Goal: Task Accomplishment & Management: Manage account settings

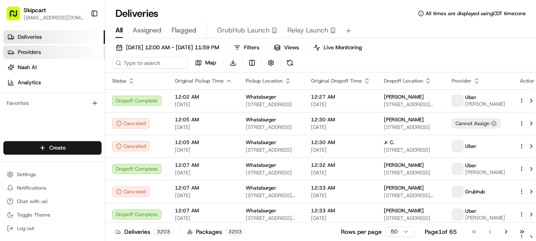
click at [31, 53] on span "Providers" at bounding box center [29, 52] width 23 height 8
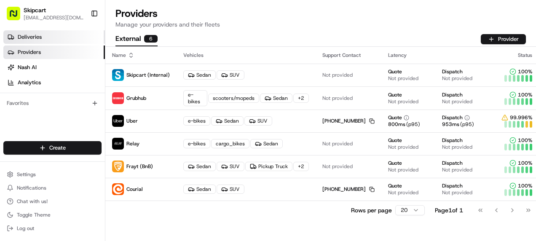
click at [37, 37] on span "Deliveries" at bounding box center [30, 37] width 24 height 8
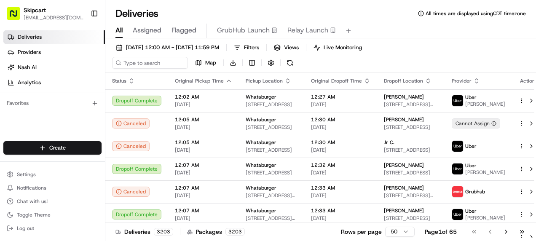
click at [29, 38] on span "Deliveries" at bounding box center [30, 37] width 24 height 8
click at [473, 79] on icon "button" at bounding box center [476, 81] width 7 height 7
click at [467, 113] on button "Courier Name (A-Z)" at bounding box center [473, 115] width 57 height 10
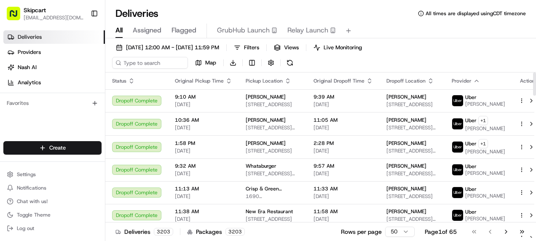
click at [474, 81] on icon "button" at bounding box center [476, 81] width 7 height 7
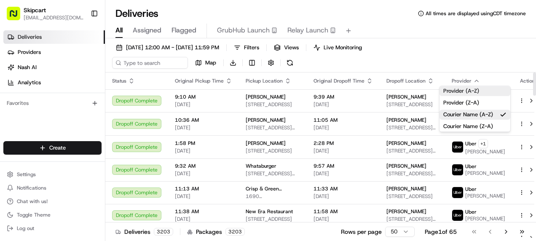
click at [463, 92] on button "Provider (A-Z)" at bounding box center [474, 91] width 71 height 10
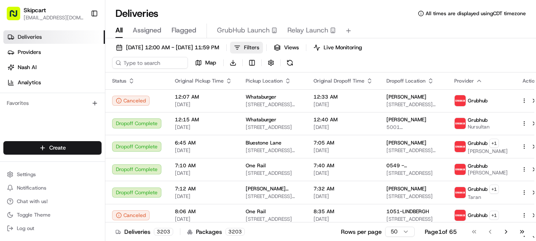
click at [263, 46] on button "Filters" at bounding box center [246, 48] width 33 height 12
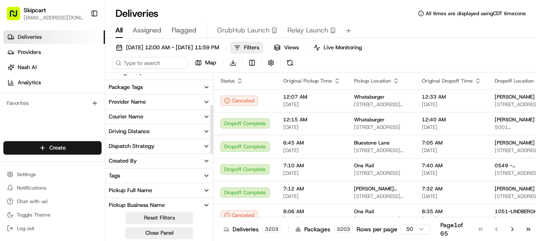
scroll to position [84, 0]
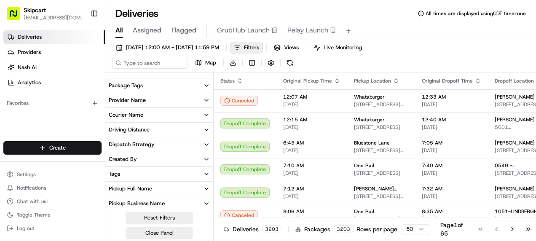
click at [140, 101] on div "Provider Name" at bounding box center [127, 100] width 37 height 8
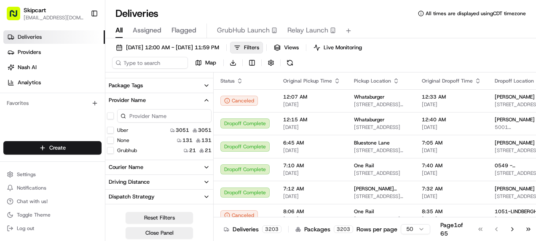
click at [137, 168] on div "Courier Name" at bounding box center [126, 167] width 35 height 8
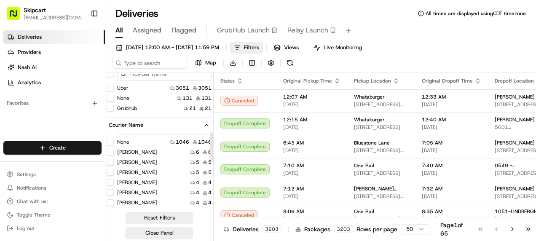
scroll to position [0, 0]
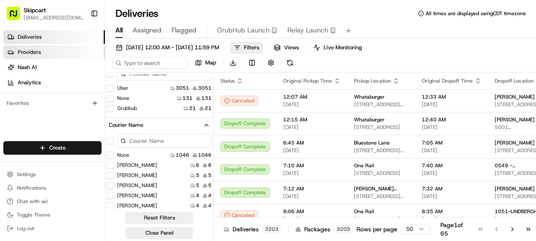
click at [32, 53] on span "Providers" at bounding box center [29, 52] width 23 height 8
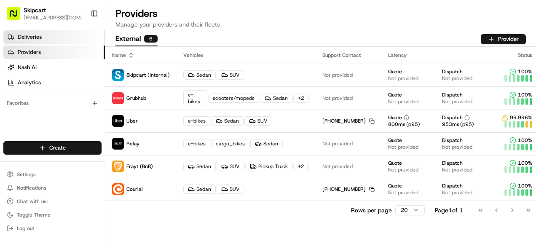
click at [38, 36] on span "Deliveries" at bounding box center [30, 37] width 24 height 8
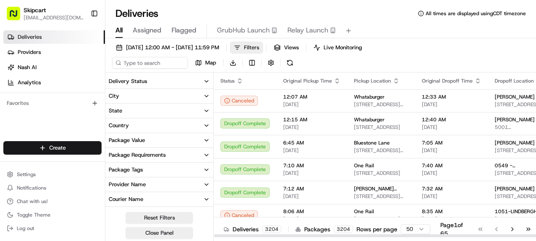
click at [263, 45] on button "Filters" at bounding box center [246, 48] width 33 height 12
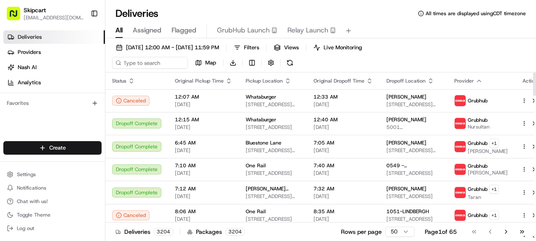
click at [476, 83] on icon "button" at bounding box center [479, 81] width 7 height 7
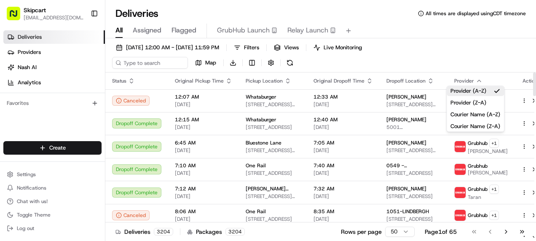
click at [466, 69] on div "08/19/2025 12:00 AM - 08/19/2025 11:59 PM Filters Views Live Monitoring Map Dow…" at bounding box center [320, 57] width 430 height 31
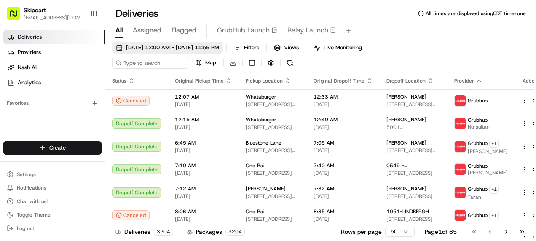
click at [121, 47] on button "[DATE] 12:00 AM - [DATE] 11:59 PM" at bounding box center [167, 48] width 111 height 12
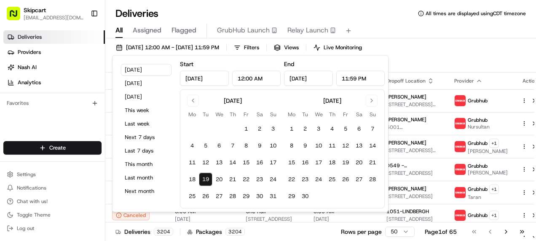
click at [195, 77] on input "Aug 19, 2025" at bounding box center [204, 78] width 49 height 15
click at [248, 126] on button "1" at bounding box center [245, 128] width 13 height 13
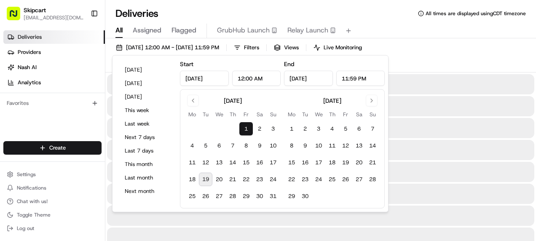
type input "Aug 1, 2025"
click at [450, 50] on div "08/01/2025 12:00 AM - 08/01/2025 11:59 PM Filters Views Live Monitoring Map Dow…" at bounding box center [320, 57] width 430 height 31
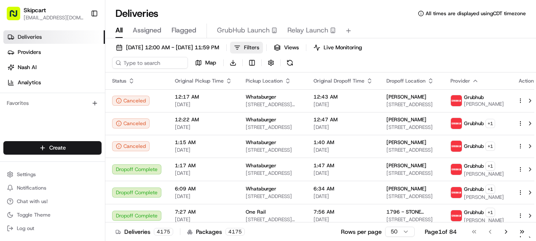
click at [259, 50] on span "Filters" at bounding box center [251, 48] width 15 height 8
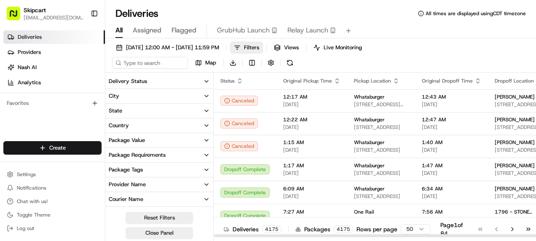
click at [123, 182] on div "Provider Name" at bounding box center [127, 185] width 37 height 8
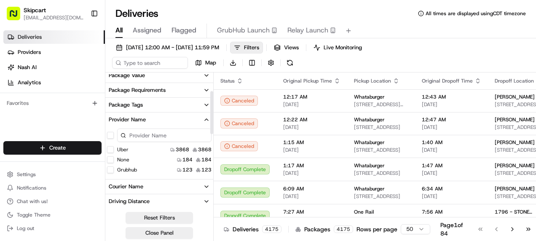
scroll to position [84, 0]
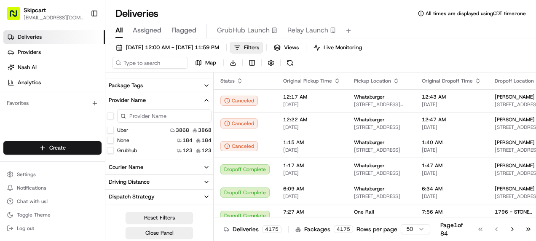
click at [135, 165] on div "Courier Name" at bounding box center [126, 167] width 35 height 8
click at [135, 181] on input at bounding box center [164, 182] width 94 height 13
click at [149, 115] on input at bounding box center [164, 115] width 94 height 13
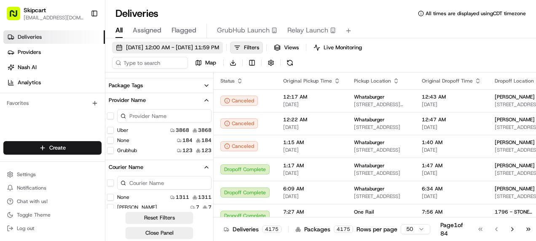
drag, startPoint x: 182, startPoint y: 44, endPoint x: 177, endPoint y: 46, distance: 6.0
click at [182, 44] on span "08/01/2025 12:00 AM - 08/01/2025 11:59 PM" at bounding box center [172, 48] width 93 height 8
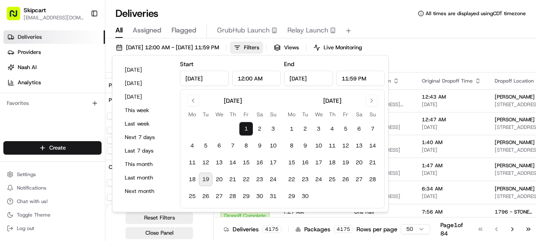
click at [191, 81] on input "Aug 1, 2025" at bounding box center [204, 78] width 49 height 15
click at [189, 99] on button "Go to previous month" at bounding box center [193, 101] width 12 height 12
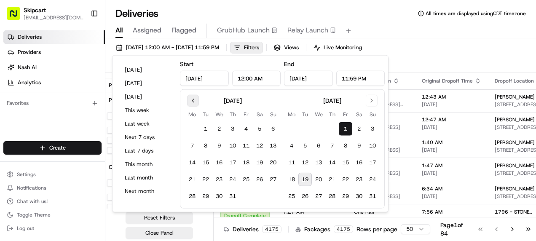
click at [189, 100] on button "Go to previous month" at bounding box center [193, 101] width 12 height 12
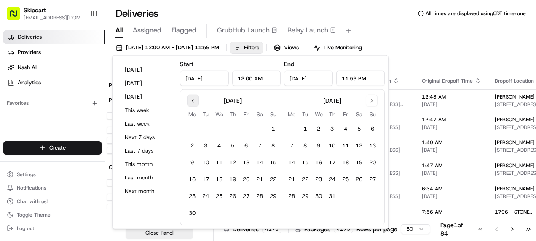
click at [189, 99] on button "Go to previous month" at bounding box center [193, 101] width 12 height 12
click at [189, 97] on button "Go to previous month" at bounding box center [193, 101] width 12 height 12
click at [188, 97] on button "Go to previous month" at bounding box center [193, 101] width 12 height 12
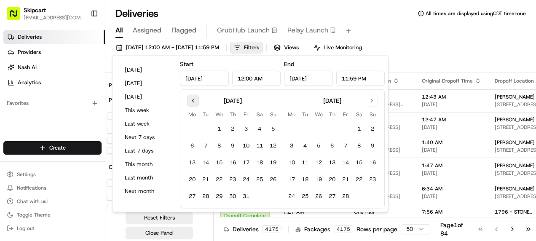
click at [187, 96] on button "Go to previous month" at bounding box center [193, 101] width 12 height 12
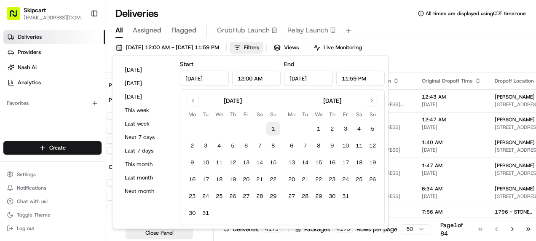
click at [272, 126] on button "1" at bounding box center [272, 128] width 13 height 13
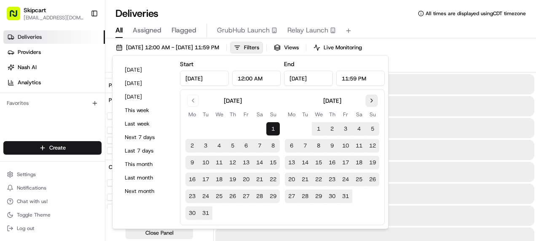
click at [371, 99] on button "Go to next month" at bounding box center [372, 101] width 12 height 12
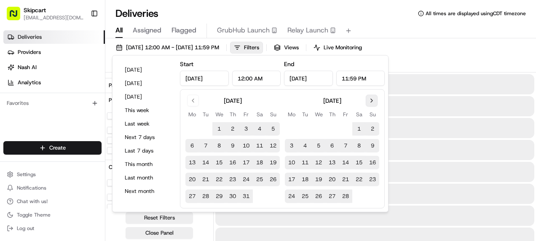
click at [371, 99] on button "Go to next month" at bounding box center [372, 101] width 12 height 12
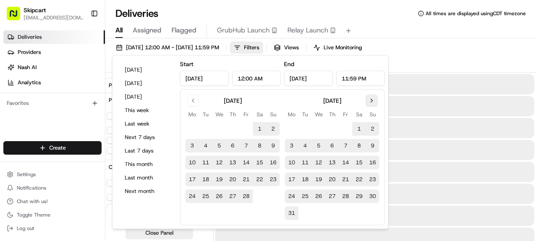
click at [371, 100] on button "Go to next month" at bounding box center [372, 101] width 12 height 12
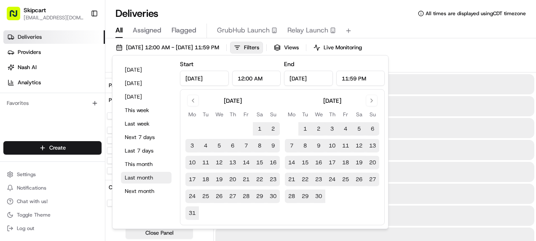
click at [132, 174] on button "Last month" at bounding box center [146, 178] width 51 height 12
type input "Jul 1, 2025"
type input "Jul 31, 2025"
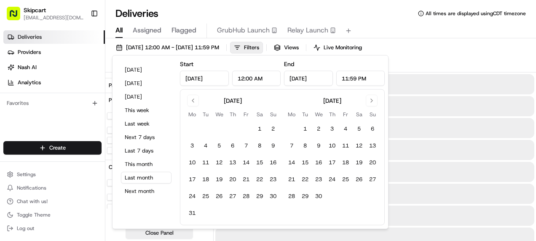
click at [452, 56] on div "07/01/2025 12:00 AM - 07/31/2025 11:59 PM Filters Views Live Monitoring Map Dow…" at bounding box center [320, 57] width 430 height 31
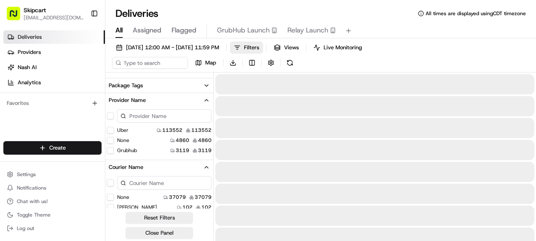
click at [259, 45] on span "Filters" at bounding box center [251, 48] width 15 height 8
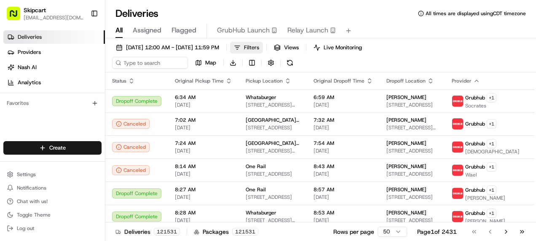
click at [259, 47] on span "Filters" at bounding box center [251, 48] width 15 height 8
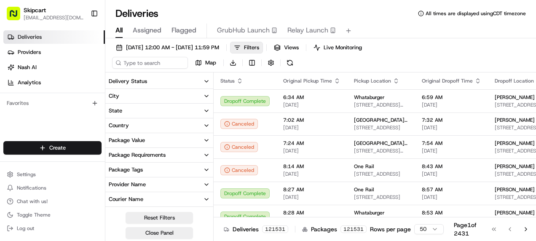
click at [122, 181] on div "Provider Name" at bounding box center [127, 185] width 37 height 8
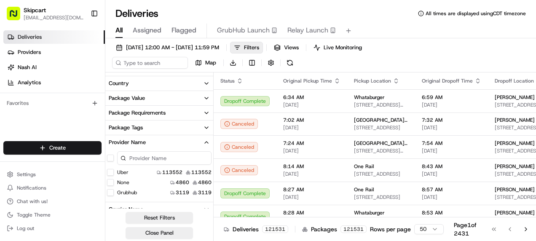
scroll to position [84, 0]
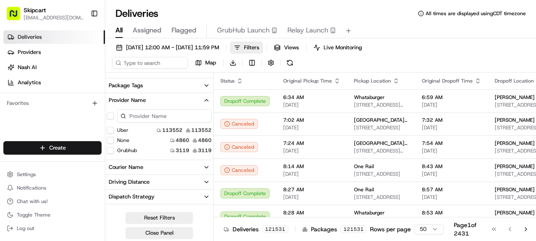
click at [123, 168] on div "Courier Name" at bounding box center [126, 167] width 35 height 8
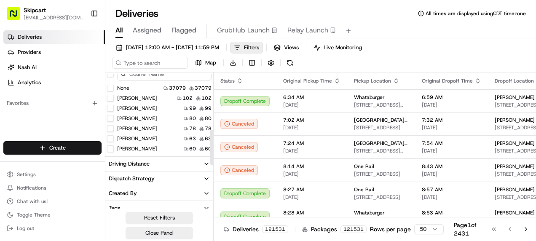
scroll to position [211, 0]
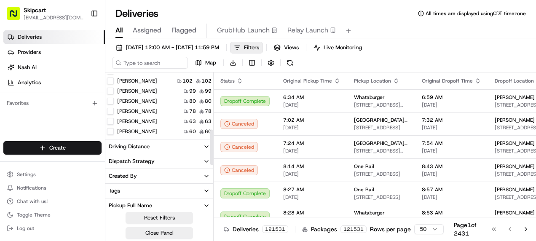
click at [148, 159] on div "Dispatch Strategy" at bounding box center [132, 162] width 46 height 8
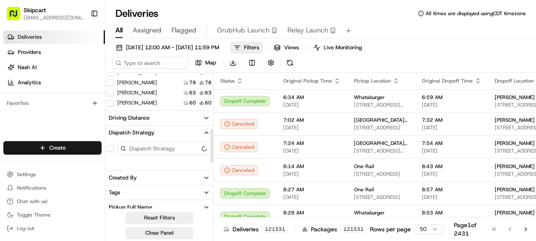
scroll to position [253, 0]
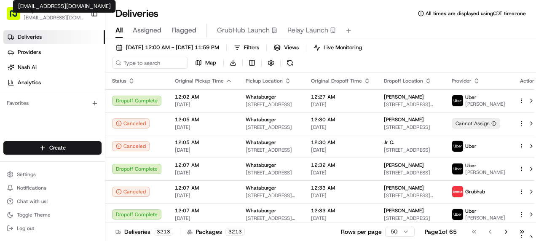
click at [48, 16] on span "[EMAIL_ADDRESS][DOMAIN_NAME]" at bounding box center [54, 17] width 60 height 7
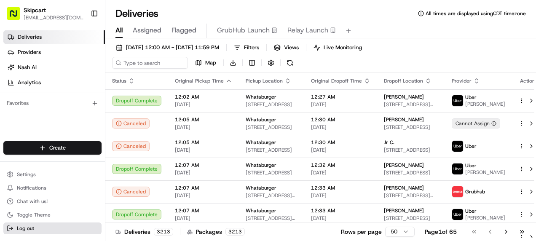
click at [22, 229] on span "Log out" at bounding box center [25, 228] width 17 height 7
